Goal: Task Accomplishment & Management: Use online tool/utility

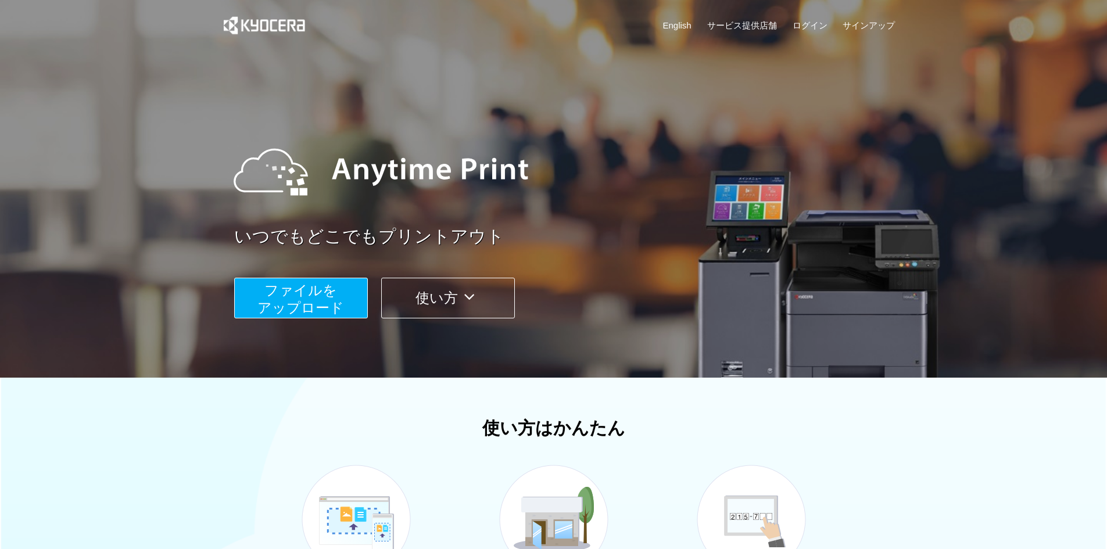
click at [303, 313] on span "ファイルを ​​アップロード" at bounding box center [300, 298] width 87 height 33
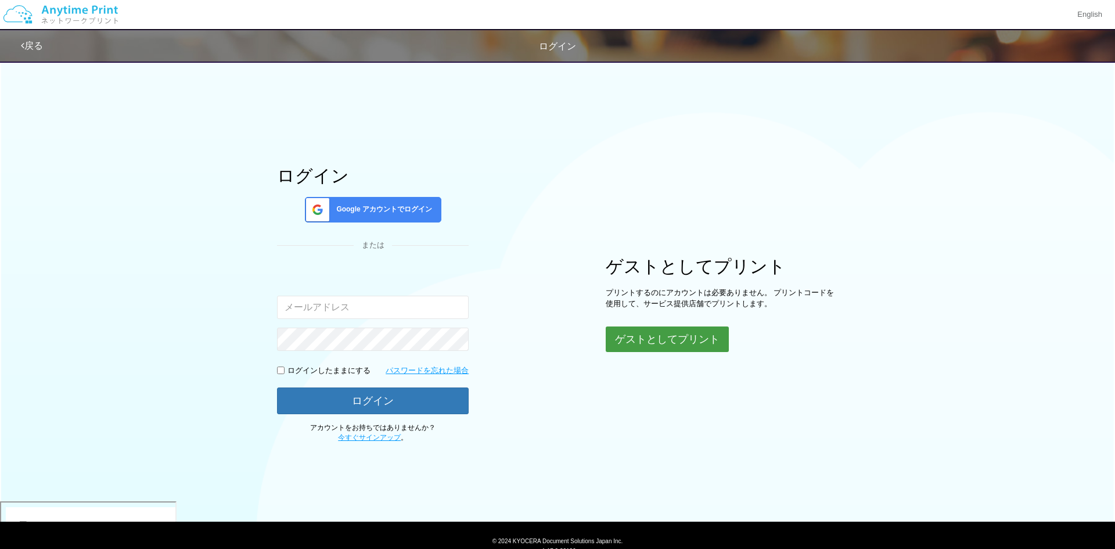
click at [670, 346] on button "ゲストとしてプリント" at bounding box center [667, 339] width 123 height 26
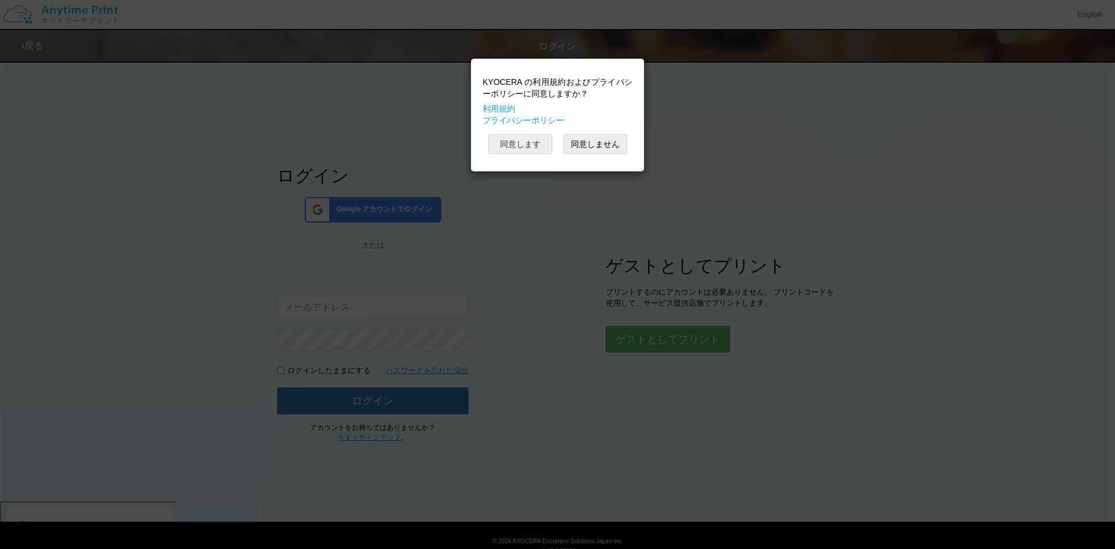
click at [520, 142] on button "同意します" at bounding box center [521, 144] width 64 height 20
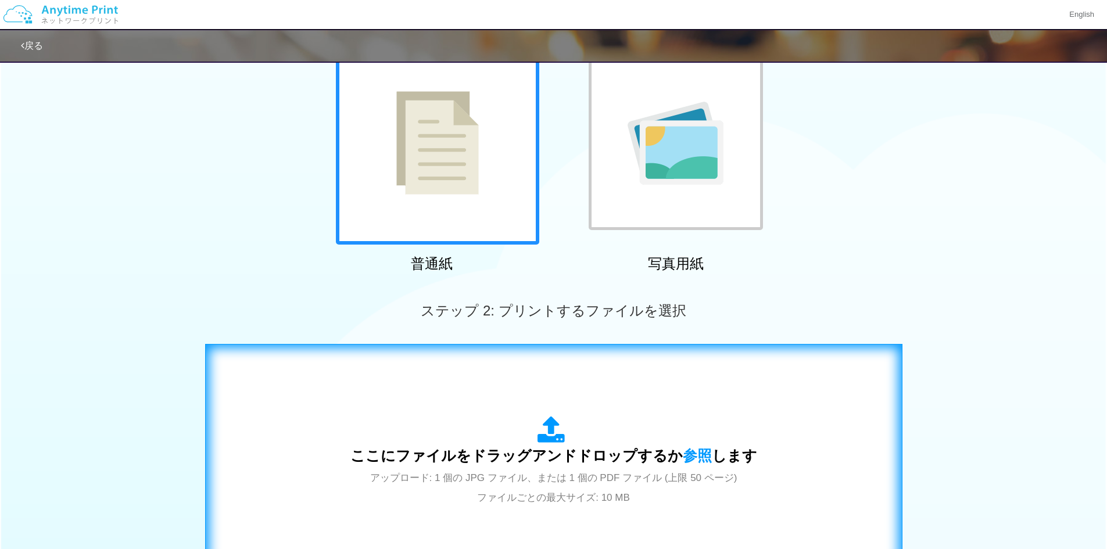
scroll to position [98, 0]
click at [633, 398] on div "ここにファイルをドラッグアンドドロップするか 参照 します アップロード: 1 個の JPG ファイル、または 1 個の PDF ファイル (上限 50 ペー…" at bounding box center [553, 461] width 673 height 210
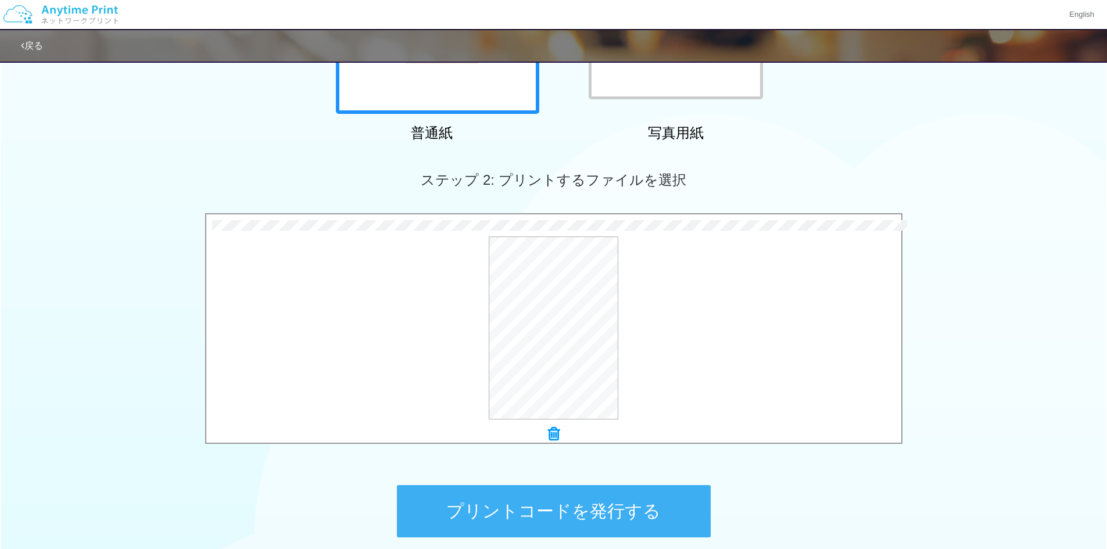
scroll to position [272, 0]
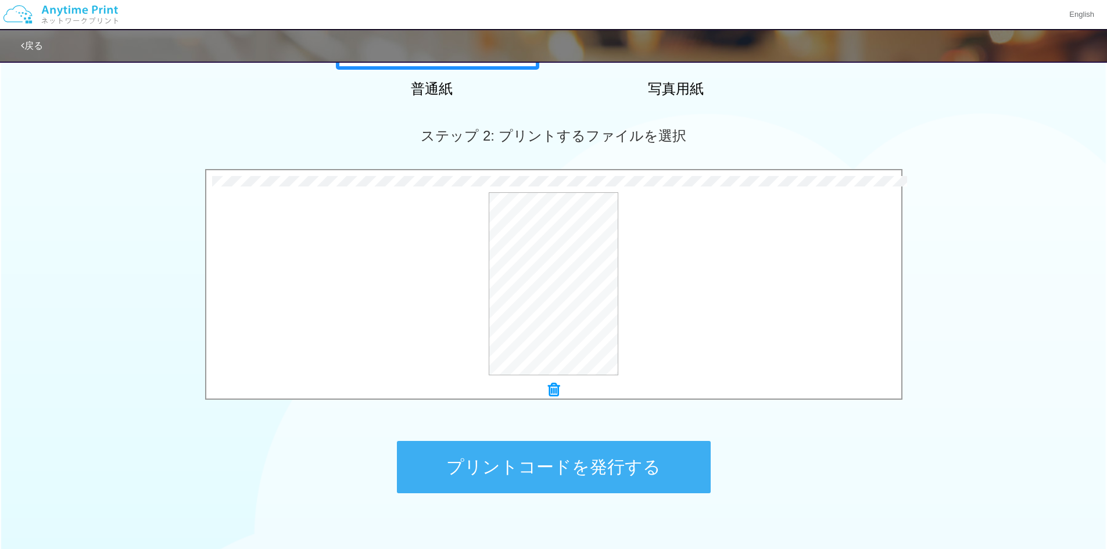
click at [627, 472] on button "プリントコードを発行する" at bounding box center [554, 467] width 314 height 52
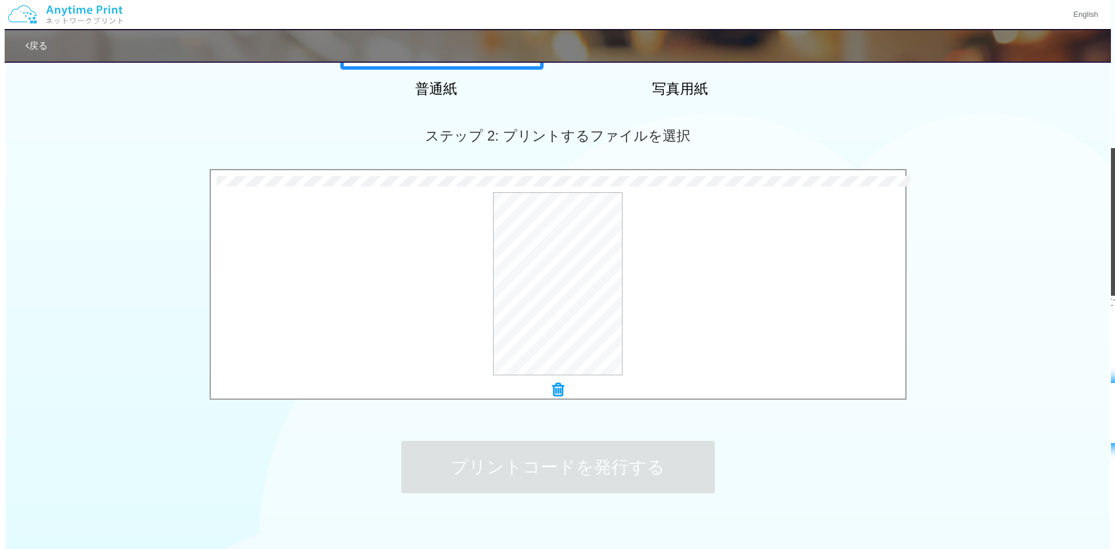
scroll to position [0, 0]
